Goal: Find specific page/section: Find specific page/section

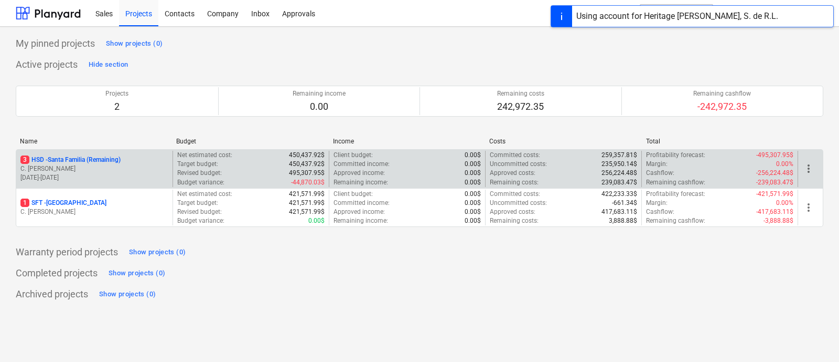
click at [38, 160] on p "3 HSD - [GEOGRAPHIC_DATA] (Remaining)" at bounding box center [70, 159] width 100 height 9
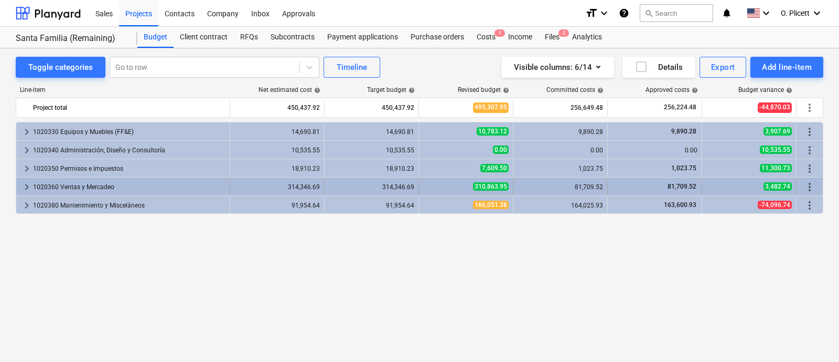
click at [28, 184] on span "keyboard_arrow_right" at bounding box center [26, 186] width 13 height 13
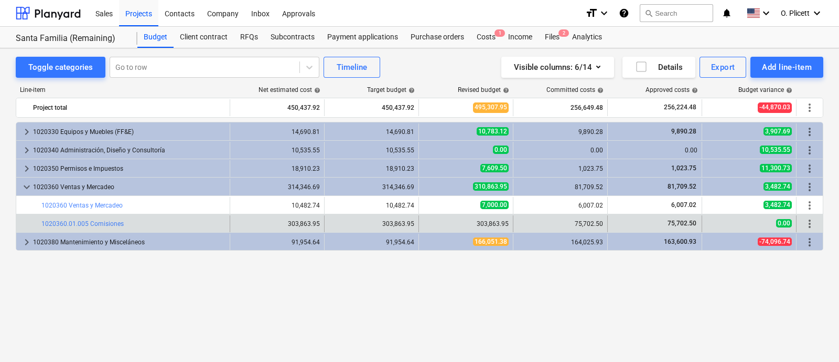
click at [95, 218] on div "bar_chart 1020360.01.005 Comisiones" at bounding box center [133, 223] width 184 height 17
click at [98, 221] on link "1020360.01.005 Comisiones" at bounding box center [82, 223] width 82 height 7
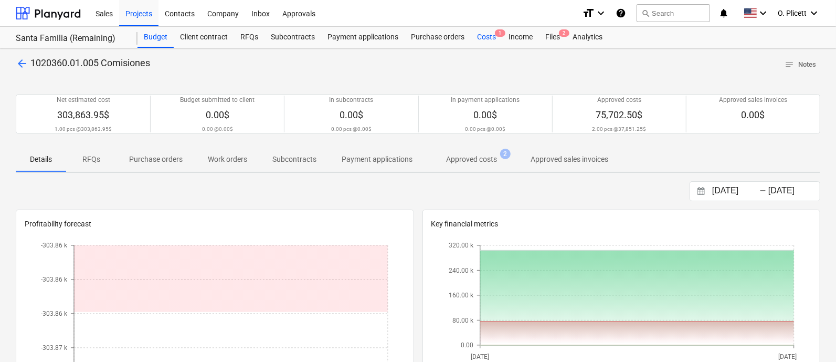
click at [475, 41] on div "Costs 1" at bounding box center [486, 37] width 31 height 21
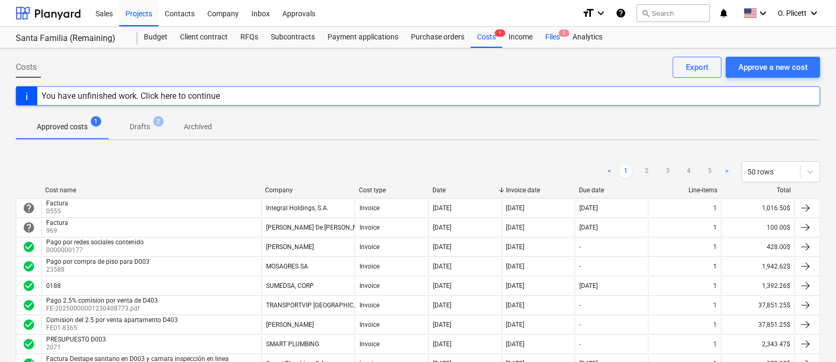
click at [554, 37] on div "Files 2" at bounding box center [552, 37] width 27 height 21
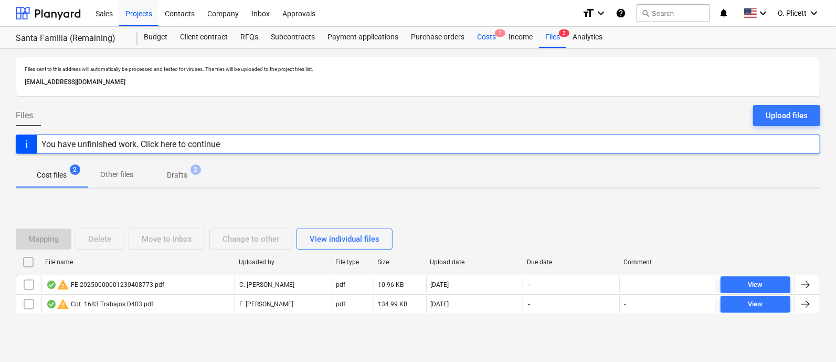
click at [480, 35] on div "Costs 1" at bounding box center [486, 37] width 31 height 21
